Goal: Information Seeking & Learning: Learn about a topic

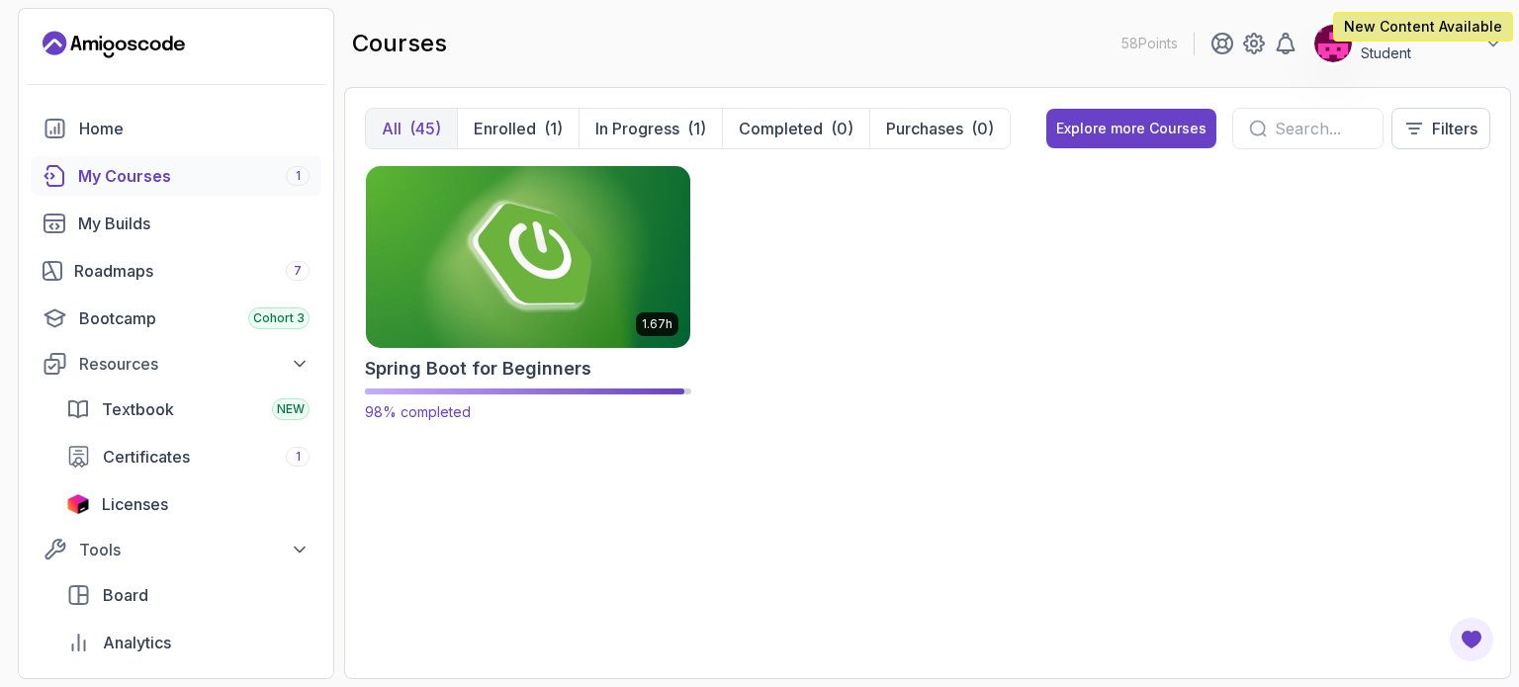
click at [464, 304] on img at bounding box center [528, 256] width 340 height 191
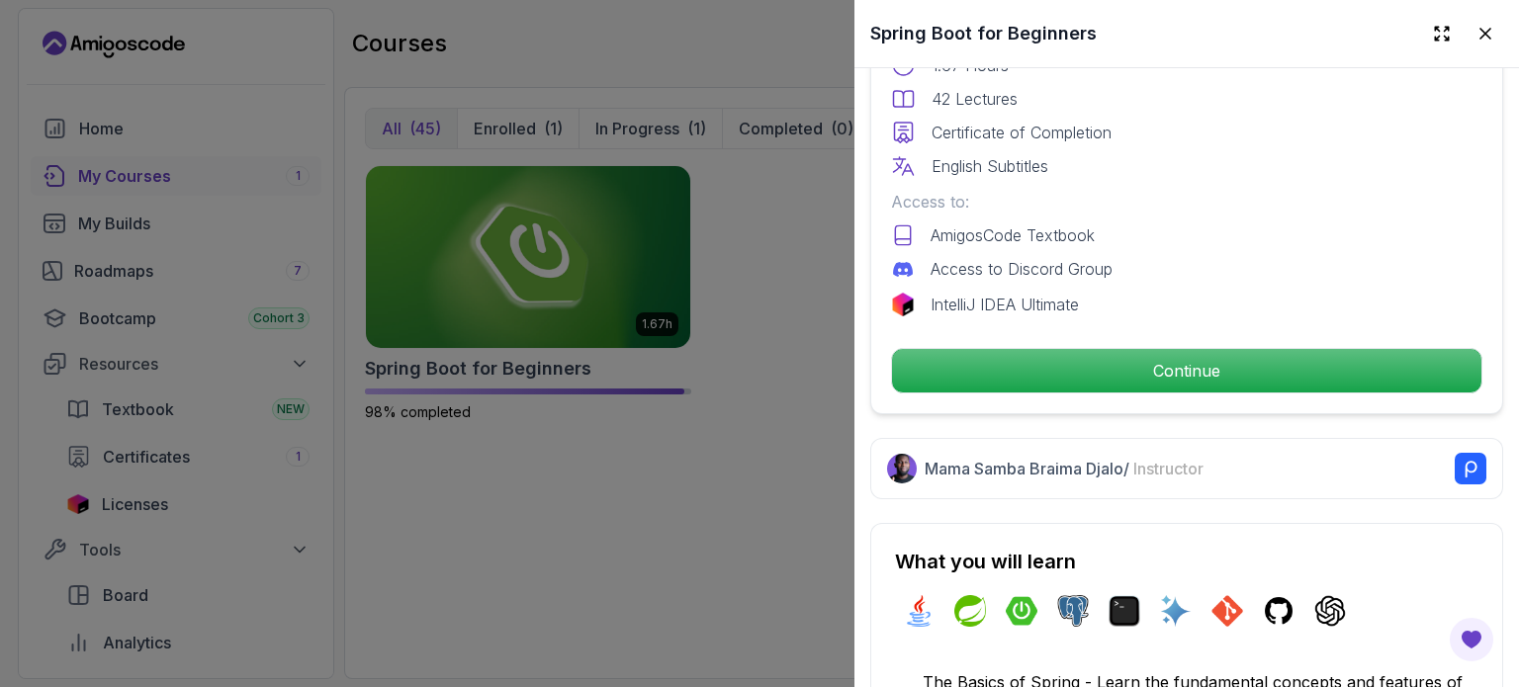
scroll to position [609, 0]
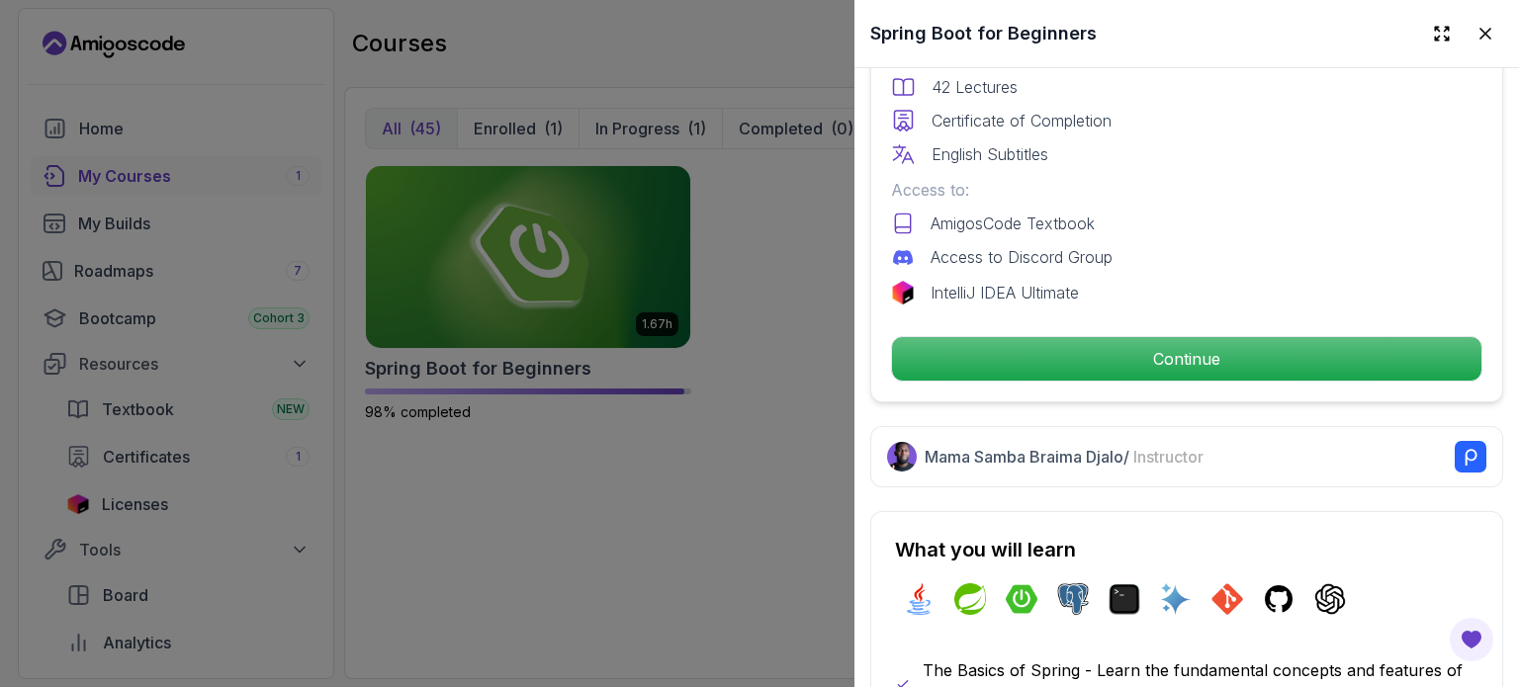
click at [646, 506] on div at bounding box center [759, 343] width 1519 height 687
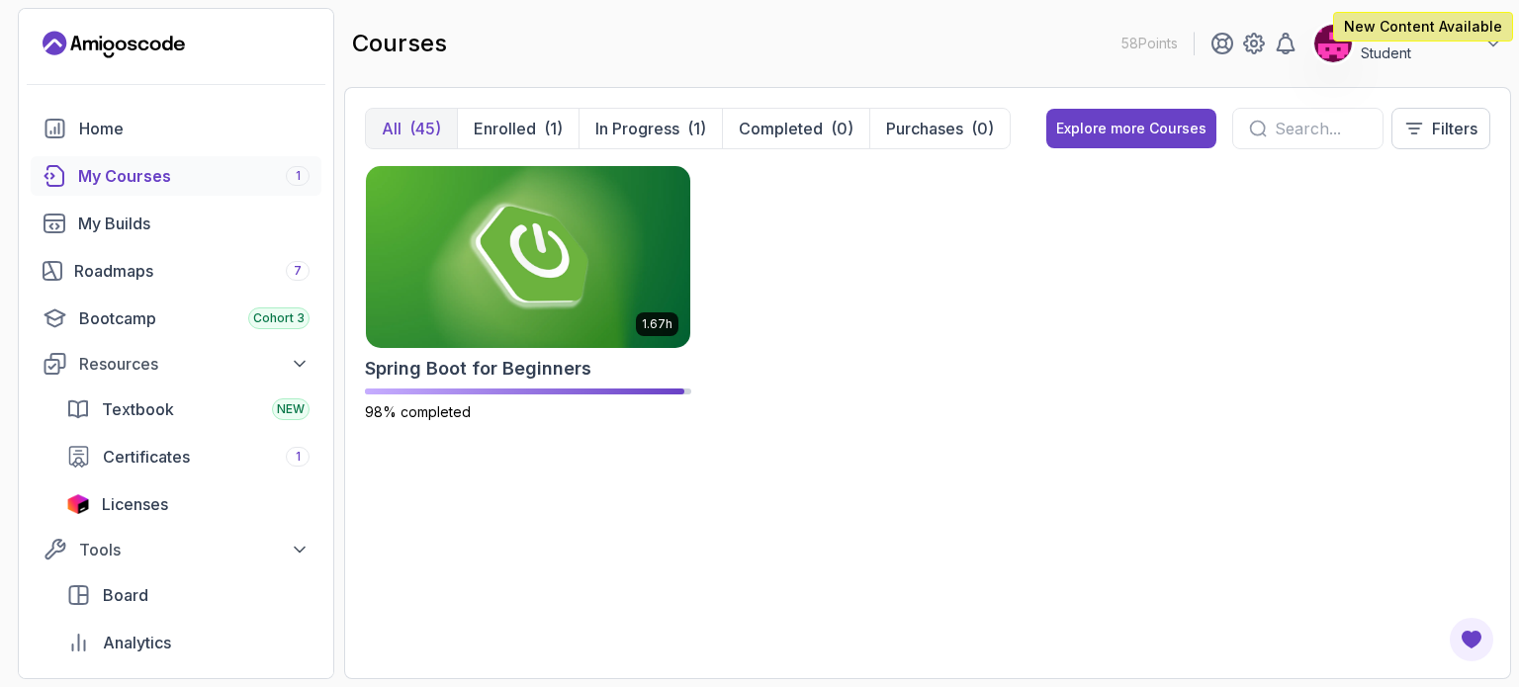
click at [511, 108] on div "All (45) Enrolled (1) In Progress (1) Completed (0) Purchases (0)" at bounding box center [688, 129] width 646 height 42
click at [539, 294] on img at bounding box center [528, 256] width 340 height 191
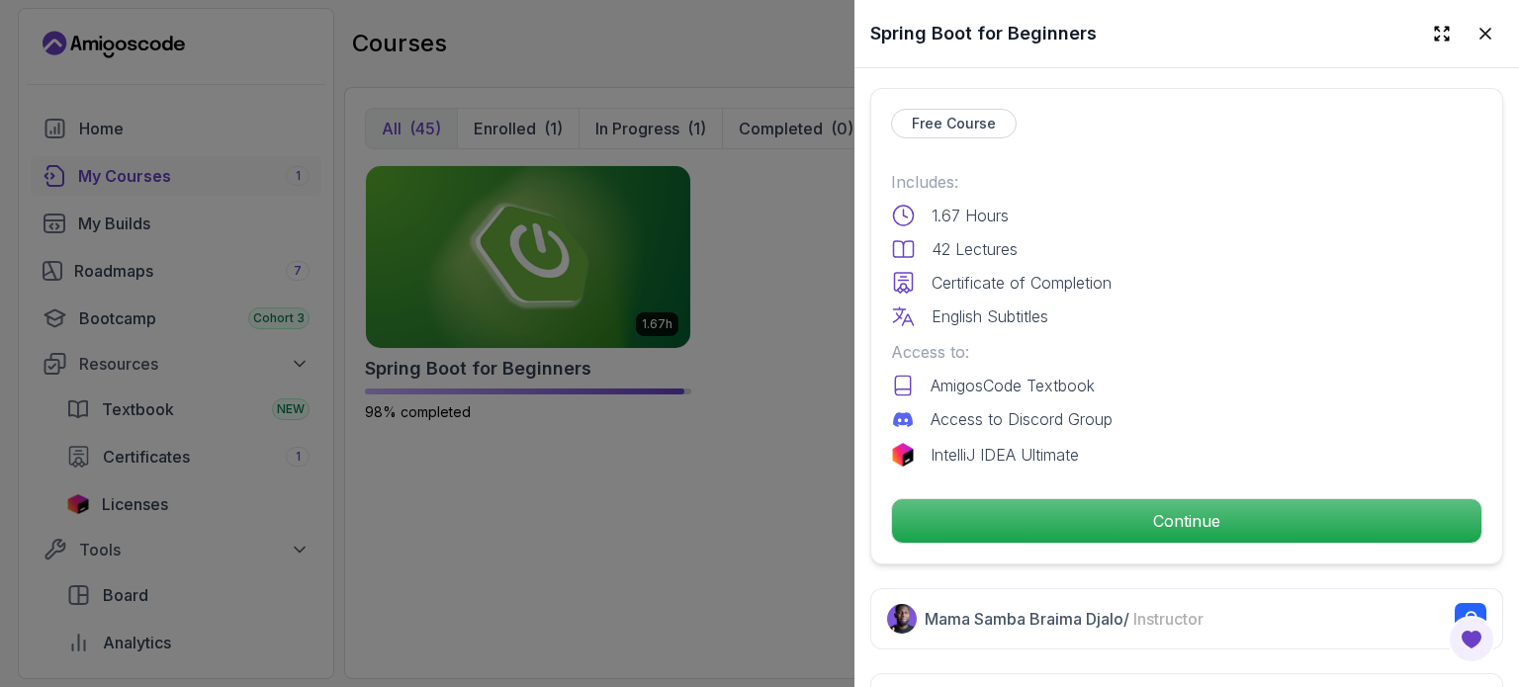
scroll to position [454, 0]
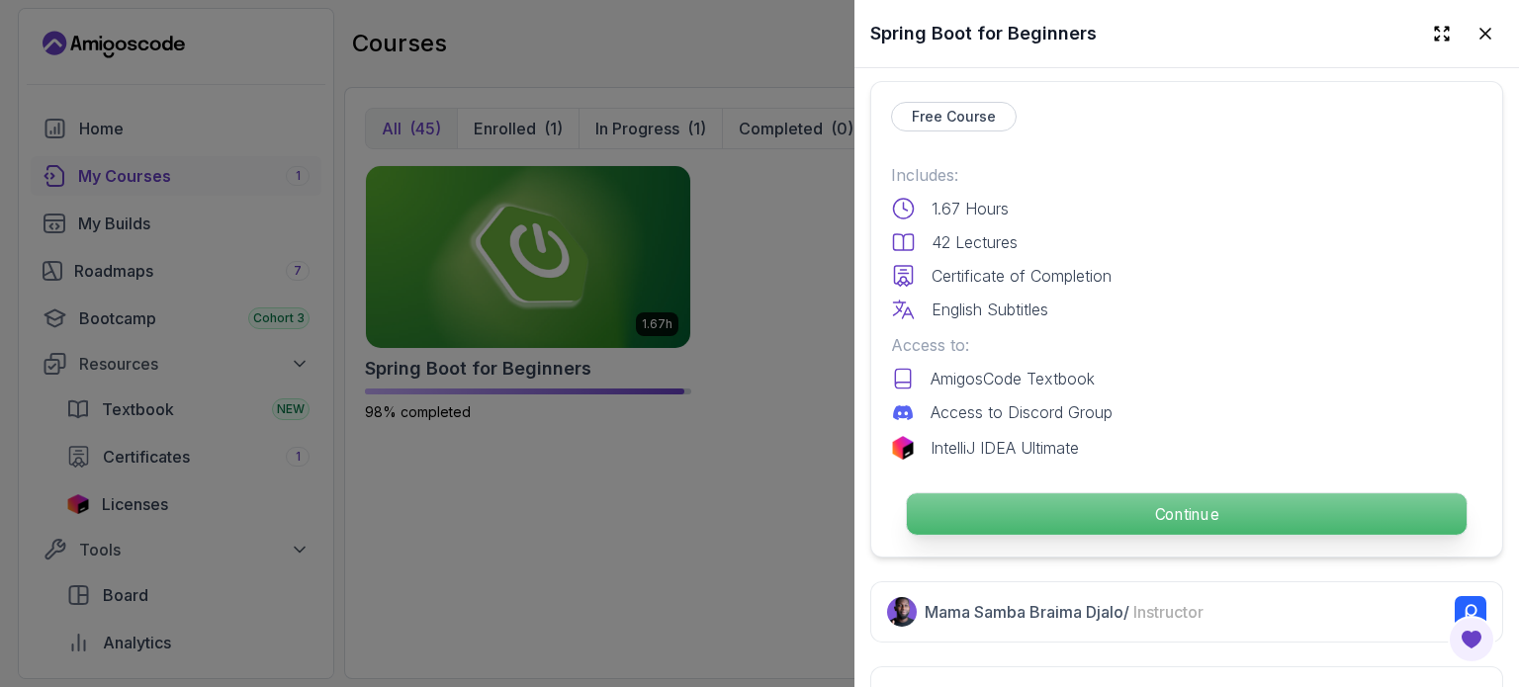
click at [1148, 513] on p "Continue" at bounding box center [1187, 515] width 560 height 42
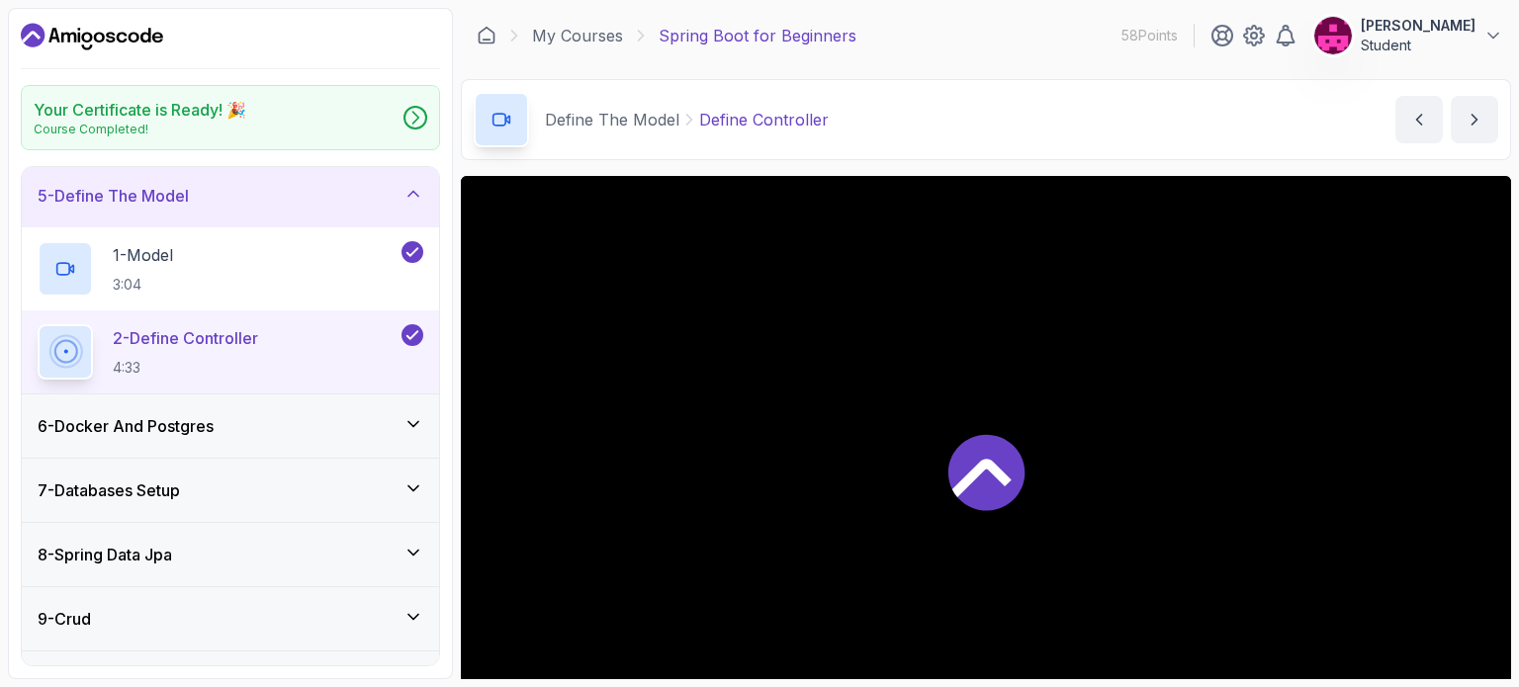
scroll to position [261, 0]
click at [343, 433] on div "6 - Docker And Postgres" at bounding box center [231, 425] width 386 height 24
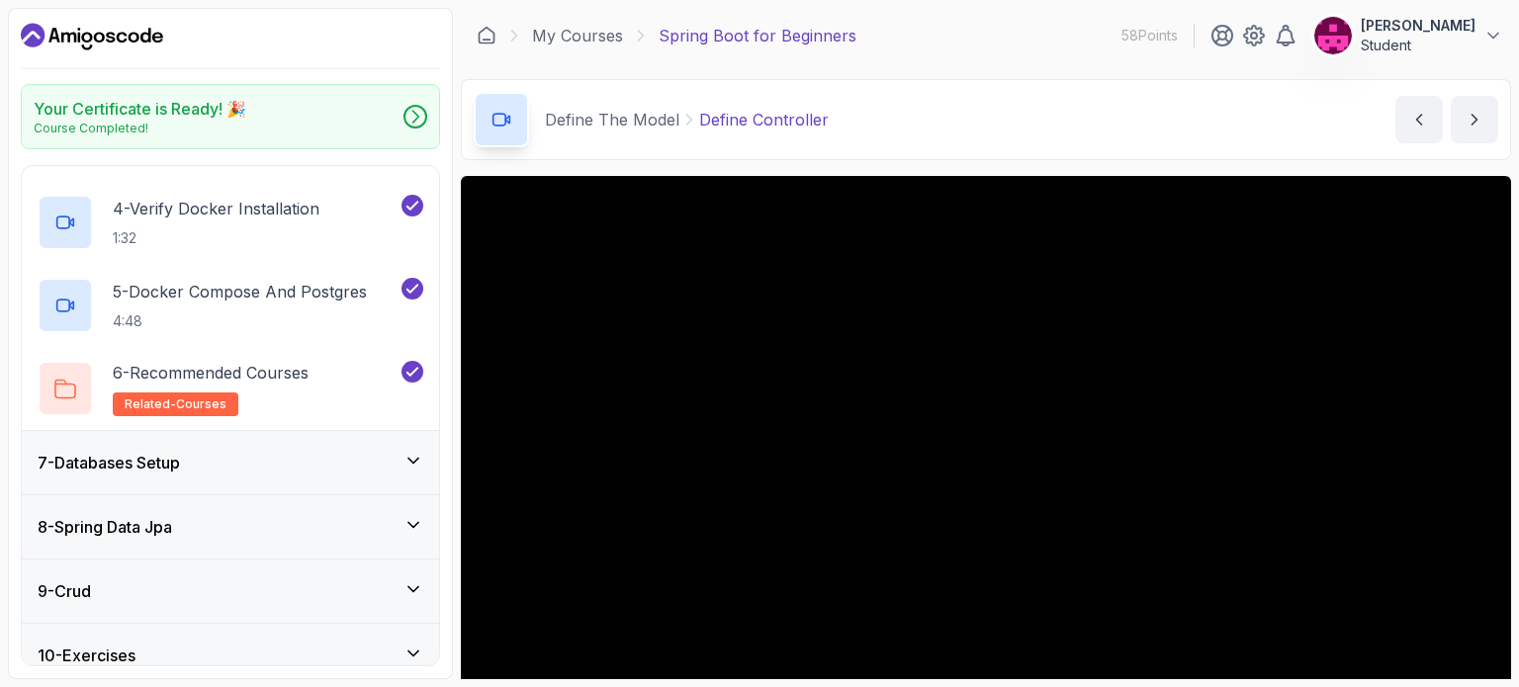
scroll to position [723, 0]
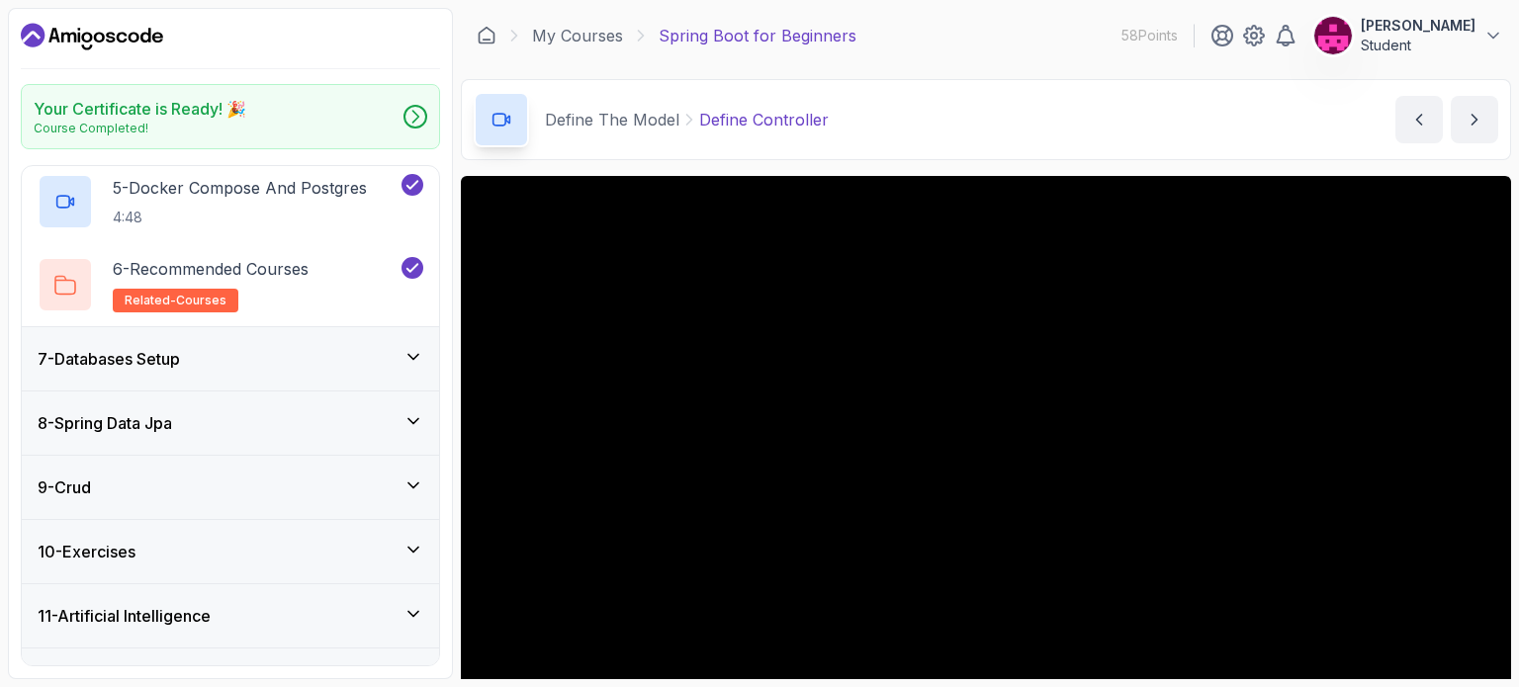
click at [347, 415] on div "8 - Spring Data Jpa" at bounding box center [231, 424] width 386 height 24
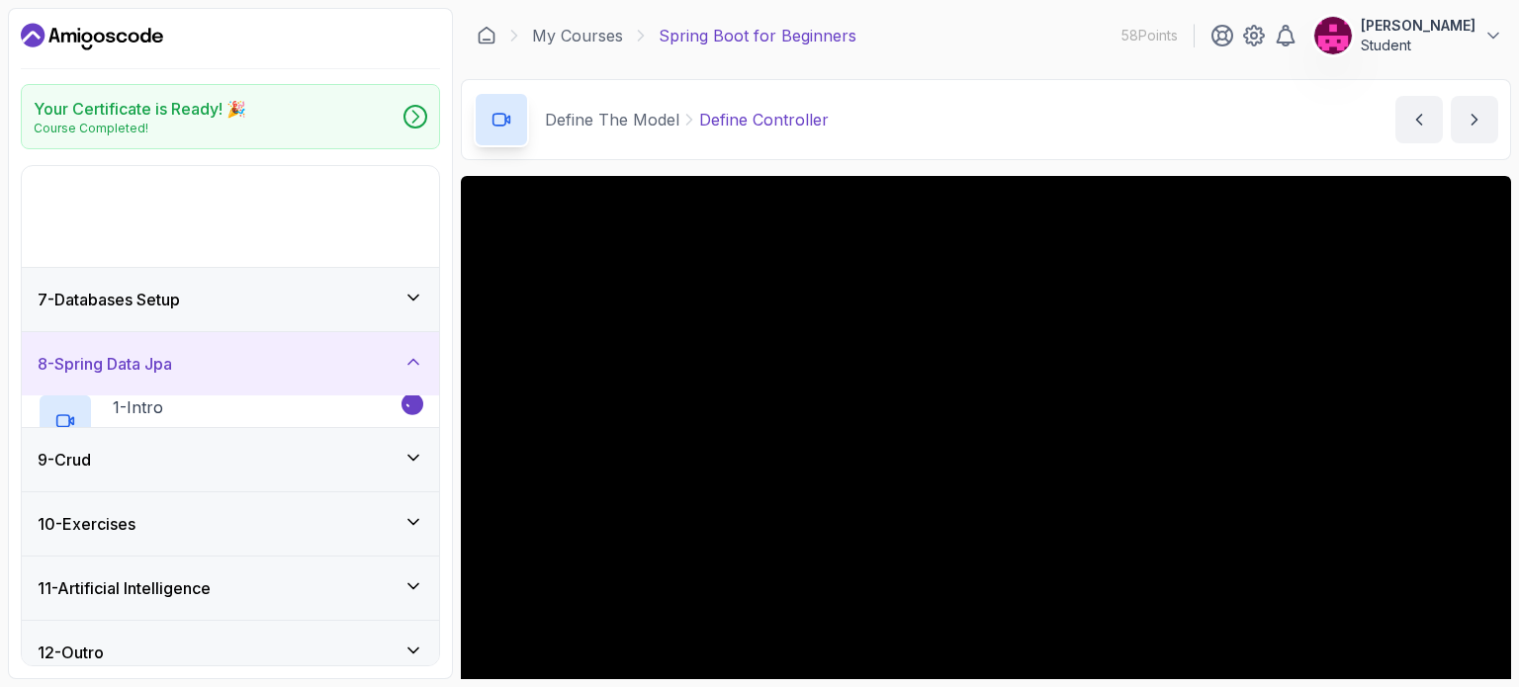
scroll to position [268, 0]
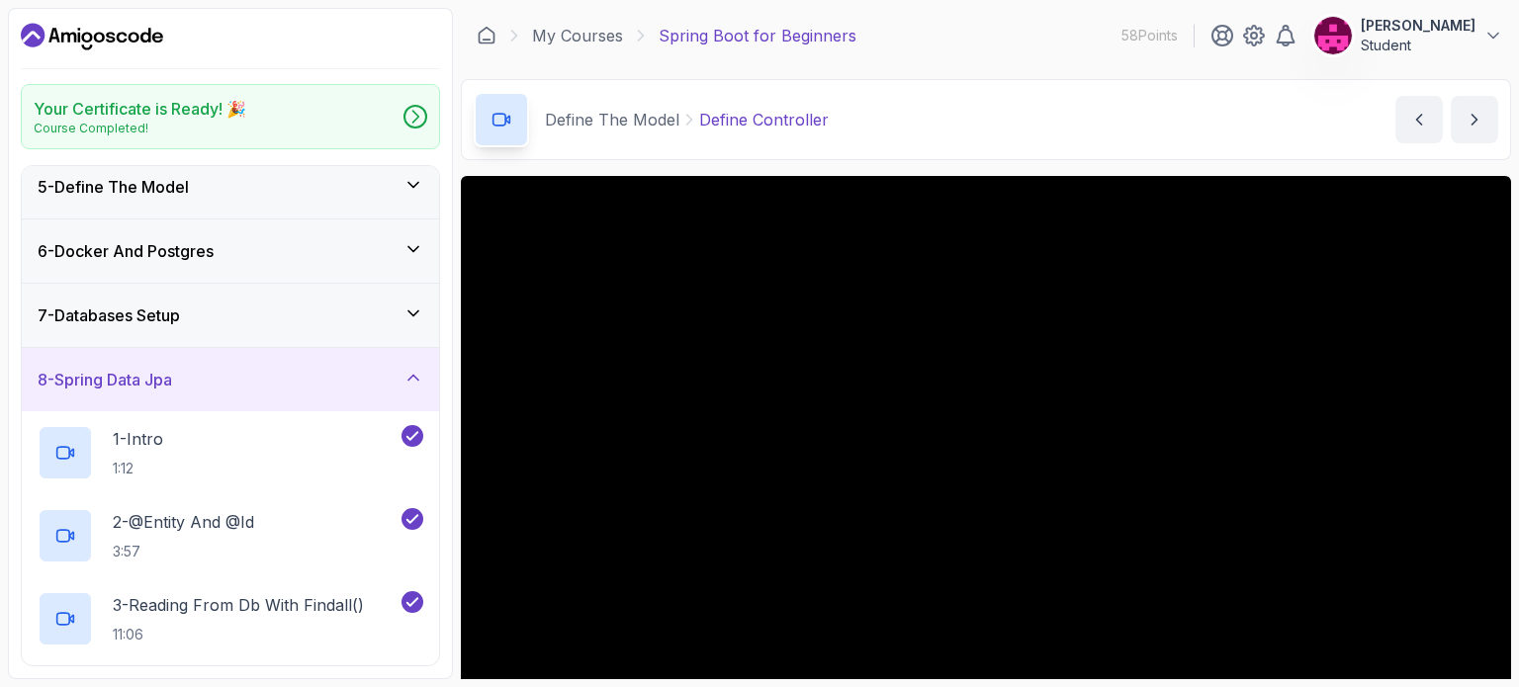
click at [396, 244] on div "6 - Docker And Postgres" at bounding box center [231, 251] width 386 height 24
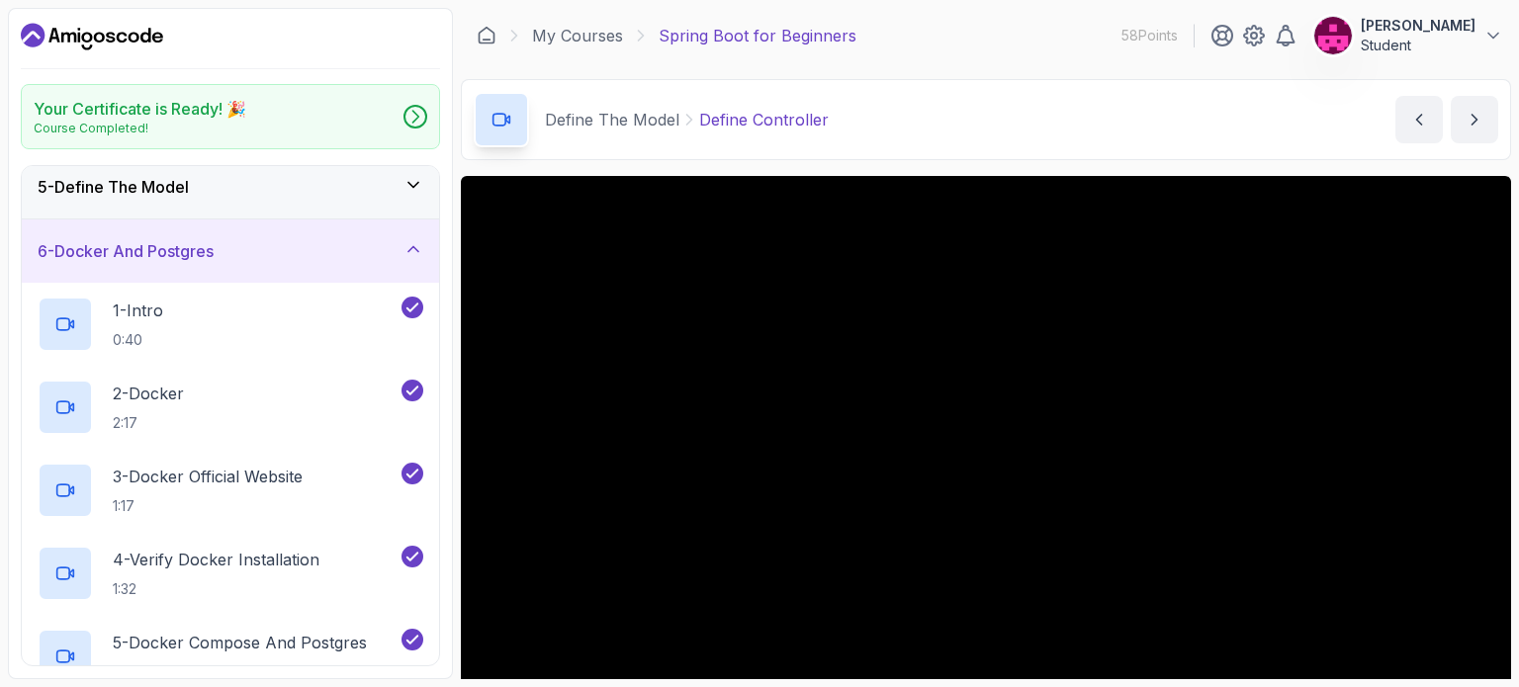
scroll to position [712, 0]
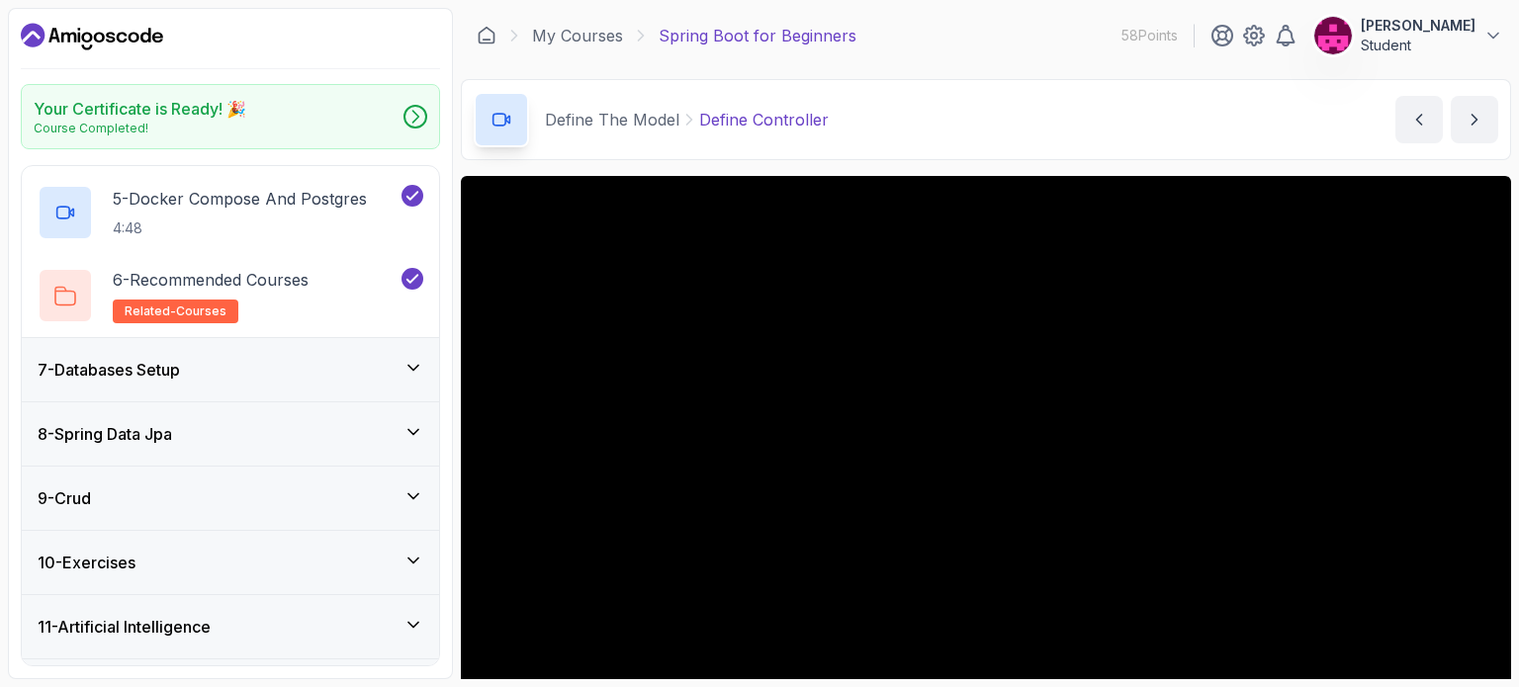
click at [347, 649] on div "11 - Artificial Intelligence" at bounding box center [230, 627] width 417 height 63
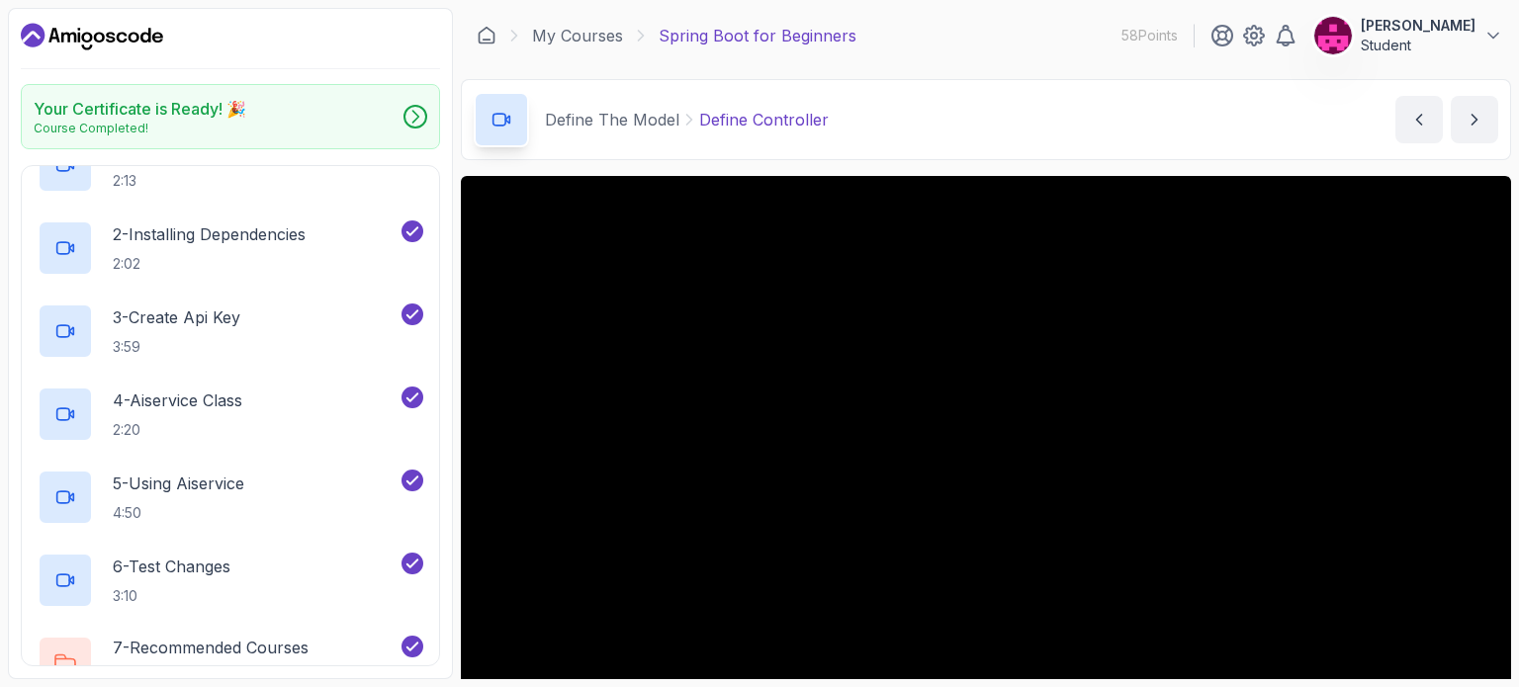
scroll to position [849, 0]
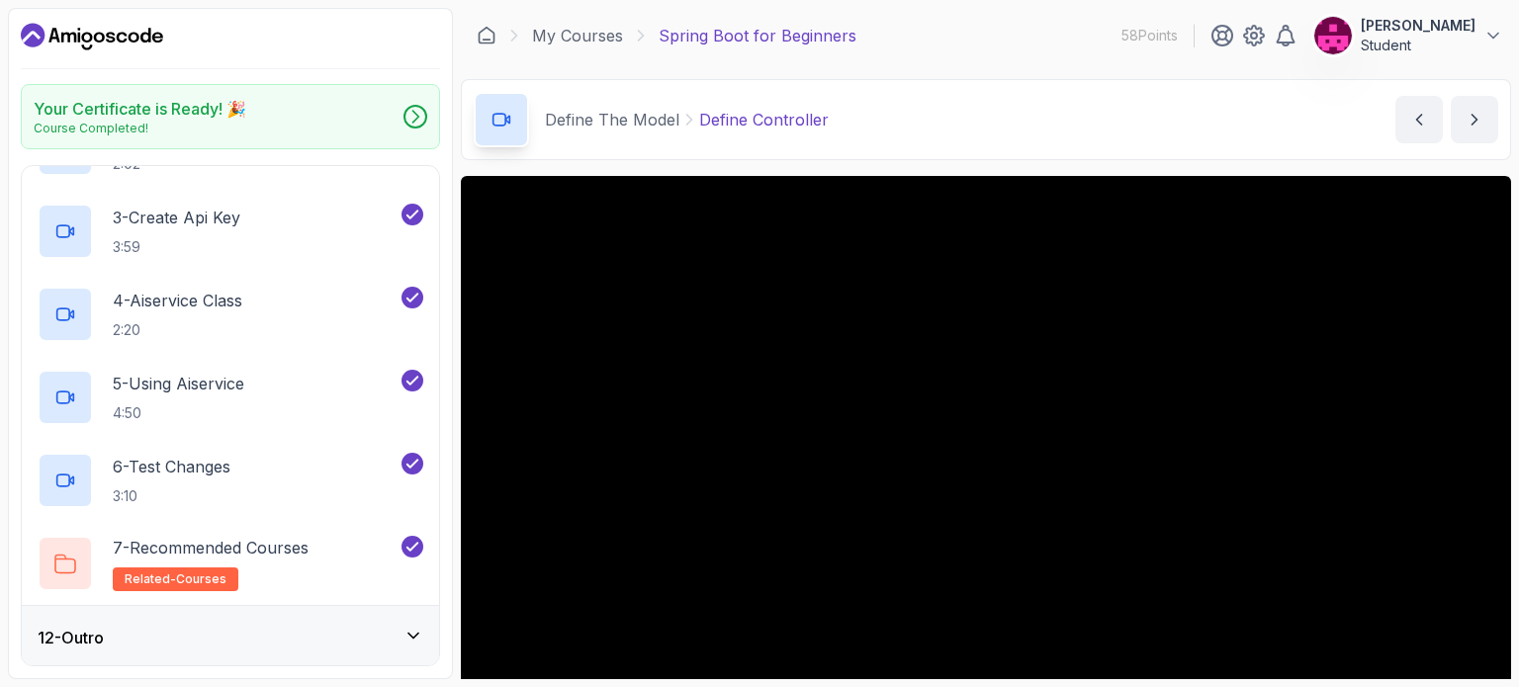
click at [347, 649] on div "12 - Outro" at bounding box center [230, 637] width 417 height 63
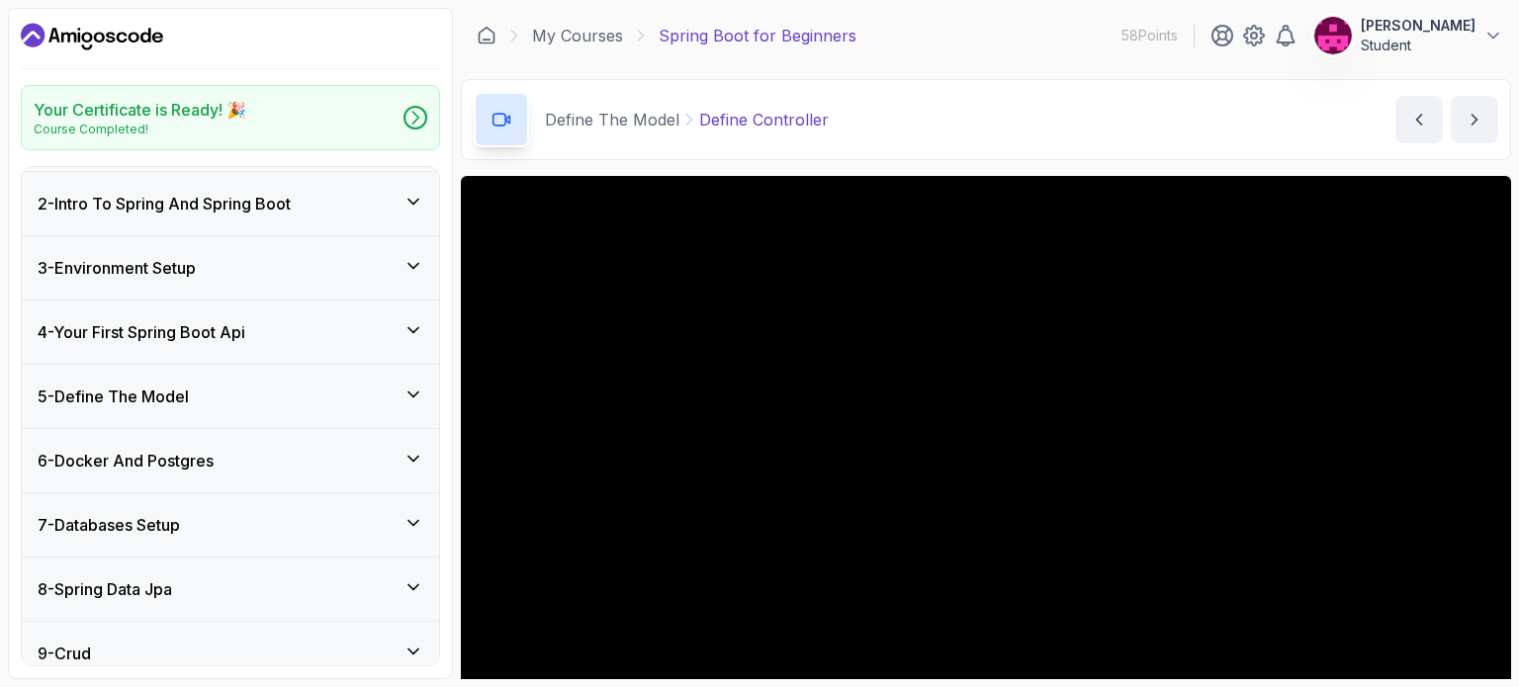
scroll to position [0, 0]
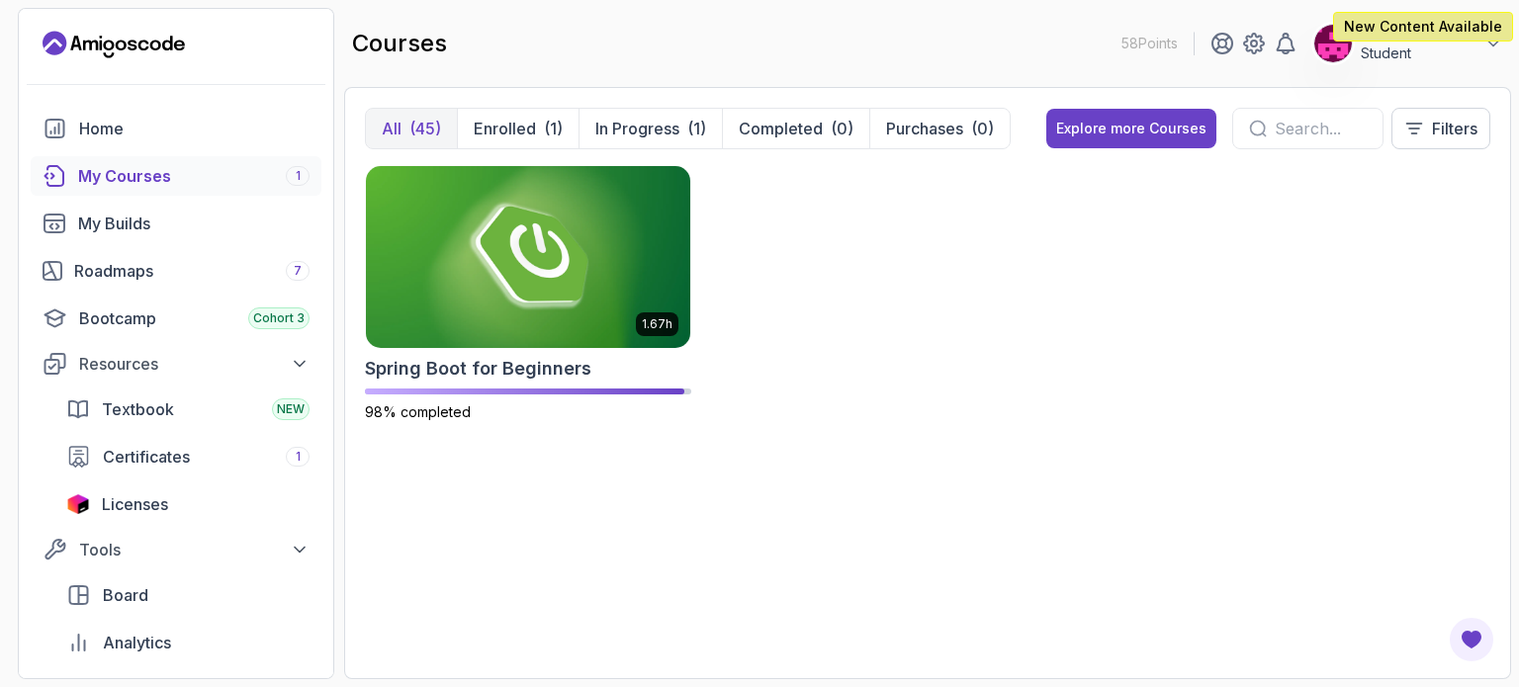
click at [383, 141] on button "All (45)" at bounding box center [411, 129] width 91 height 40
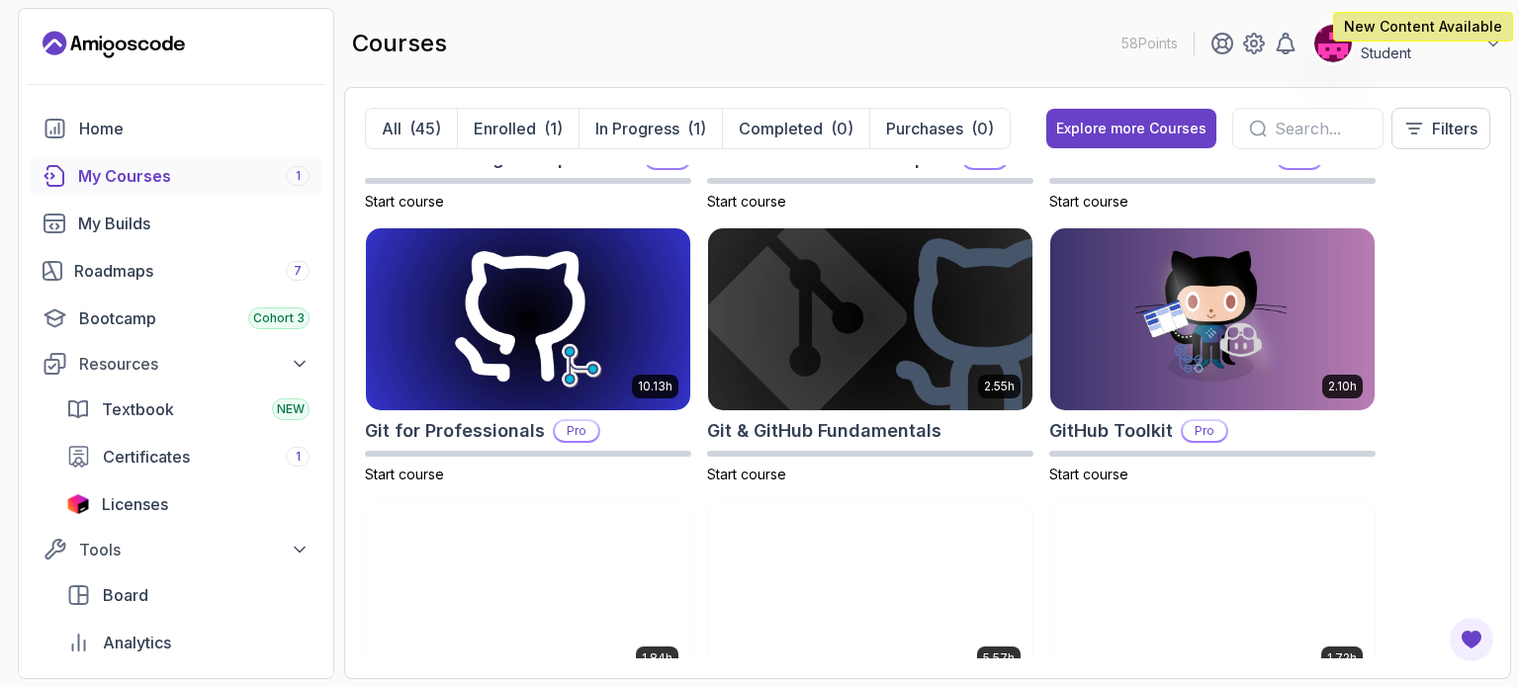
scroll to position [758, 0]
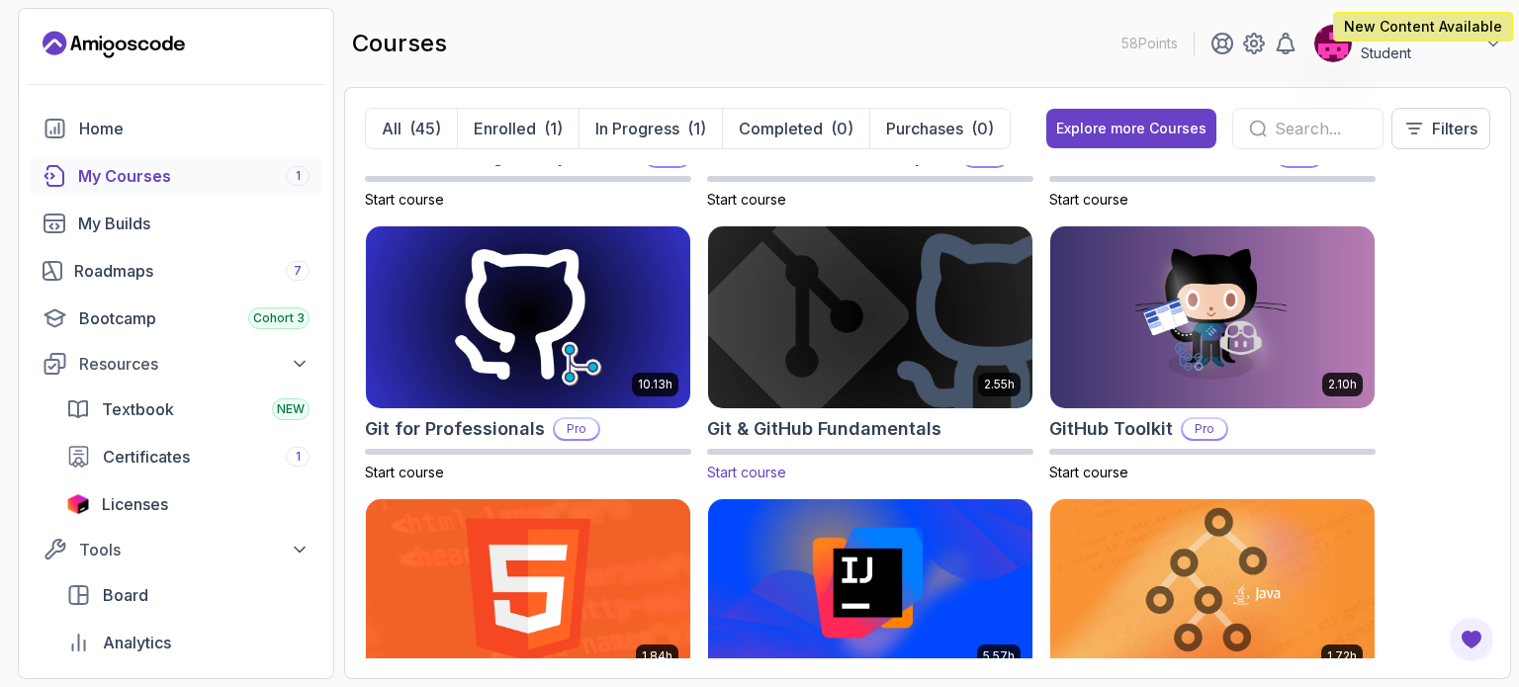
click at [859, 320] on img at bounding box center [870, 317] width 340 height 191
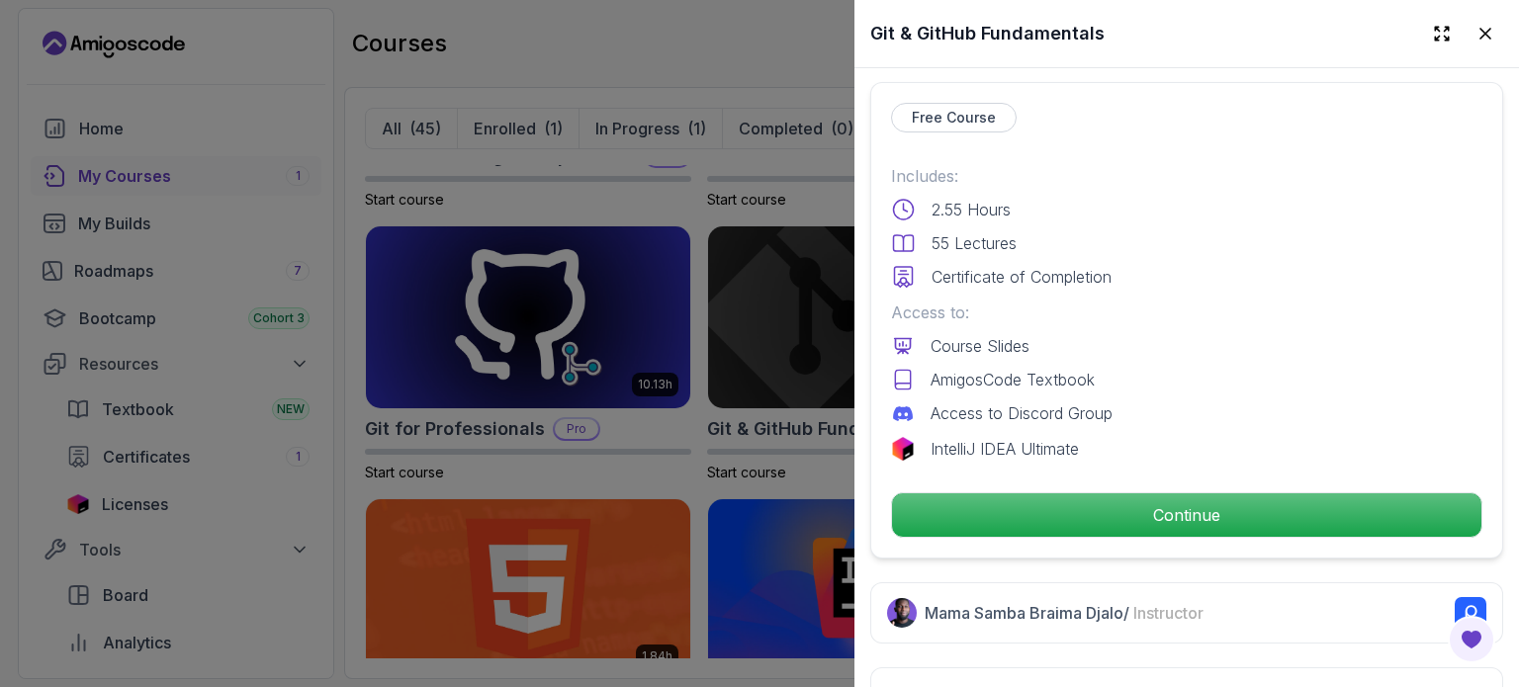
scroll to position [430, 0]
click at [1047, 444] on p "IntelliJ IDEA Ultimate" at bounding box center [1005, 448] width 148 height 24
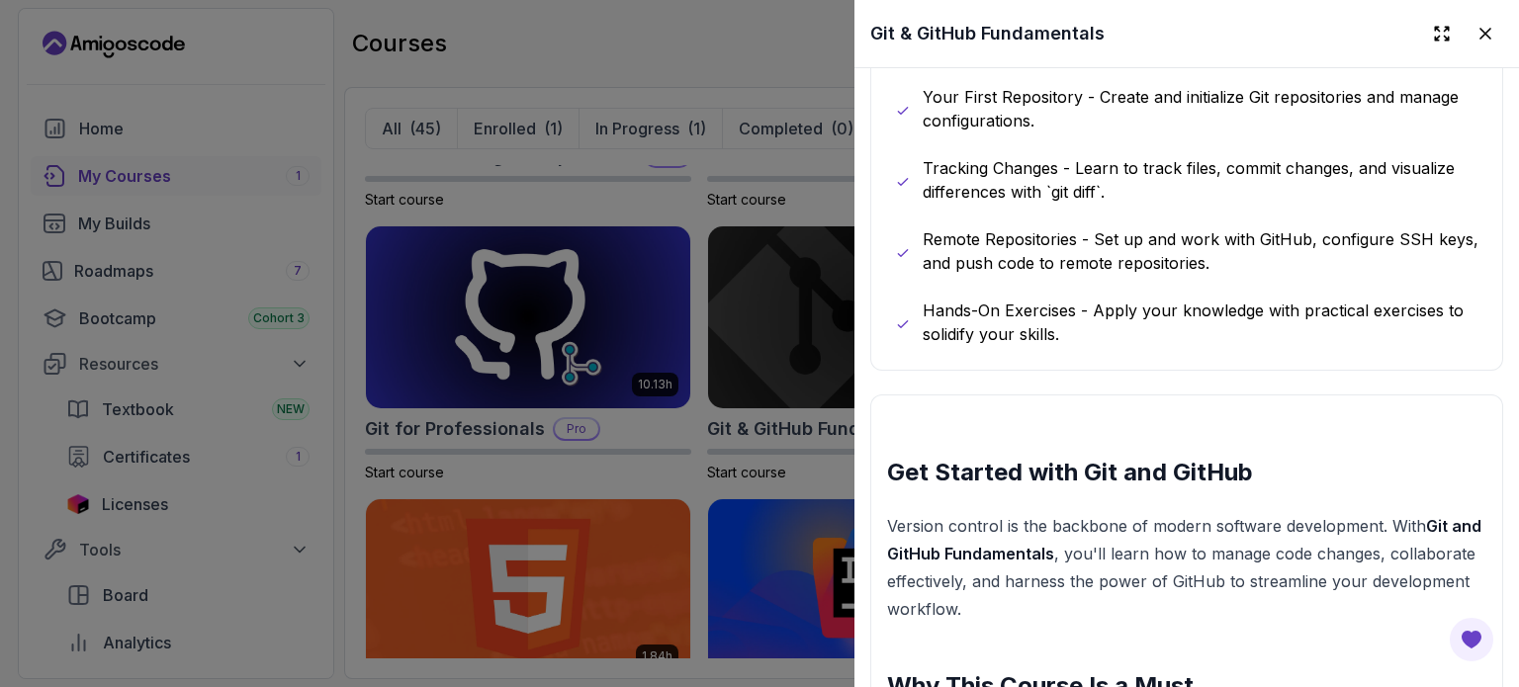
scroll to position [1164, 0]
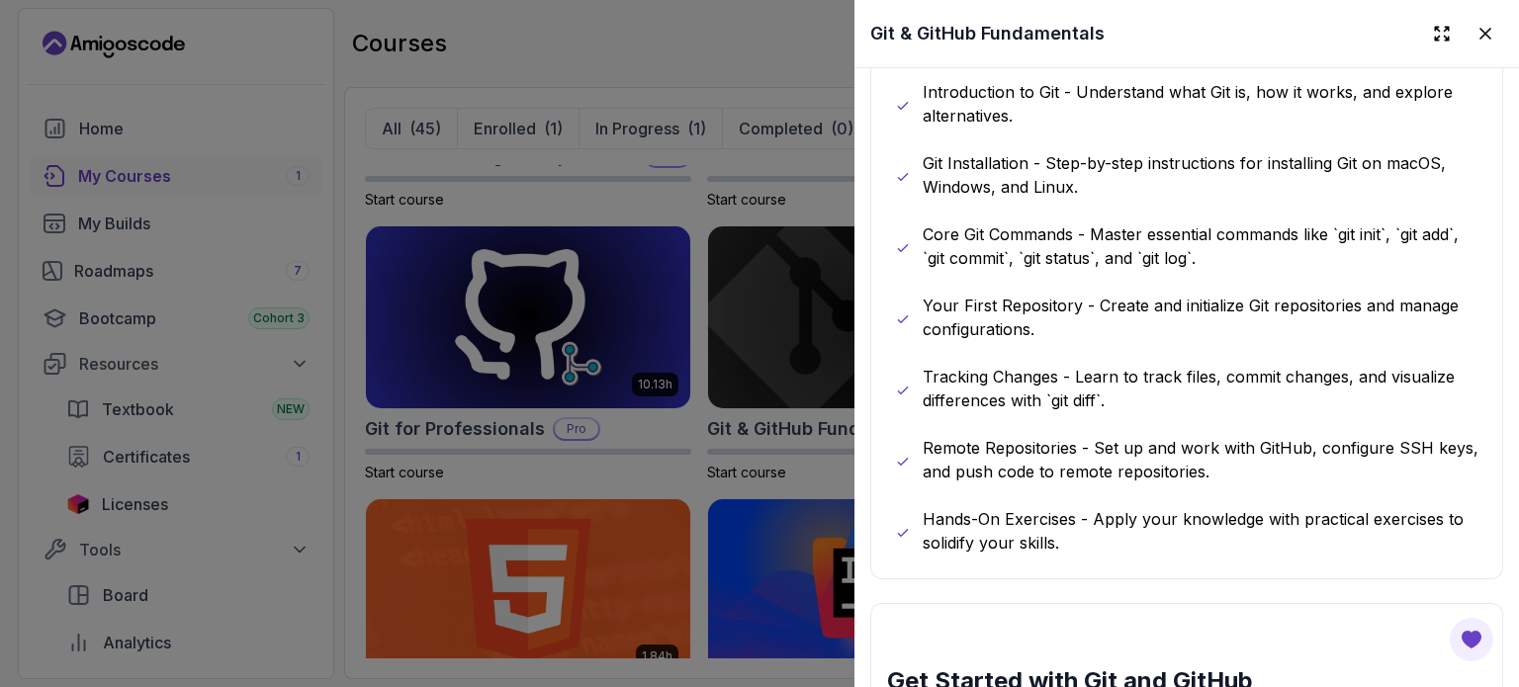
click at [700, 49] on div at bounding box center [759, 343] width 1519 height 687
